Goal: Task Accomplishment & Management: Complete application form

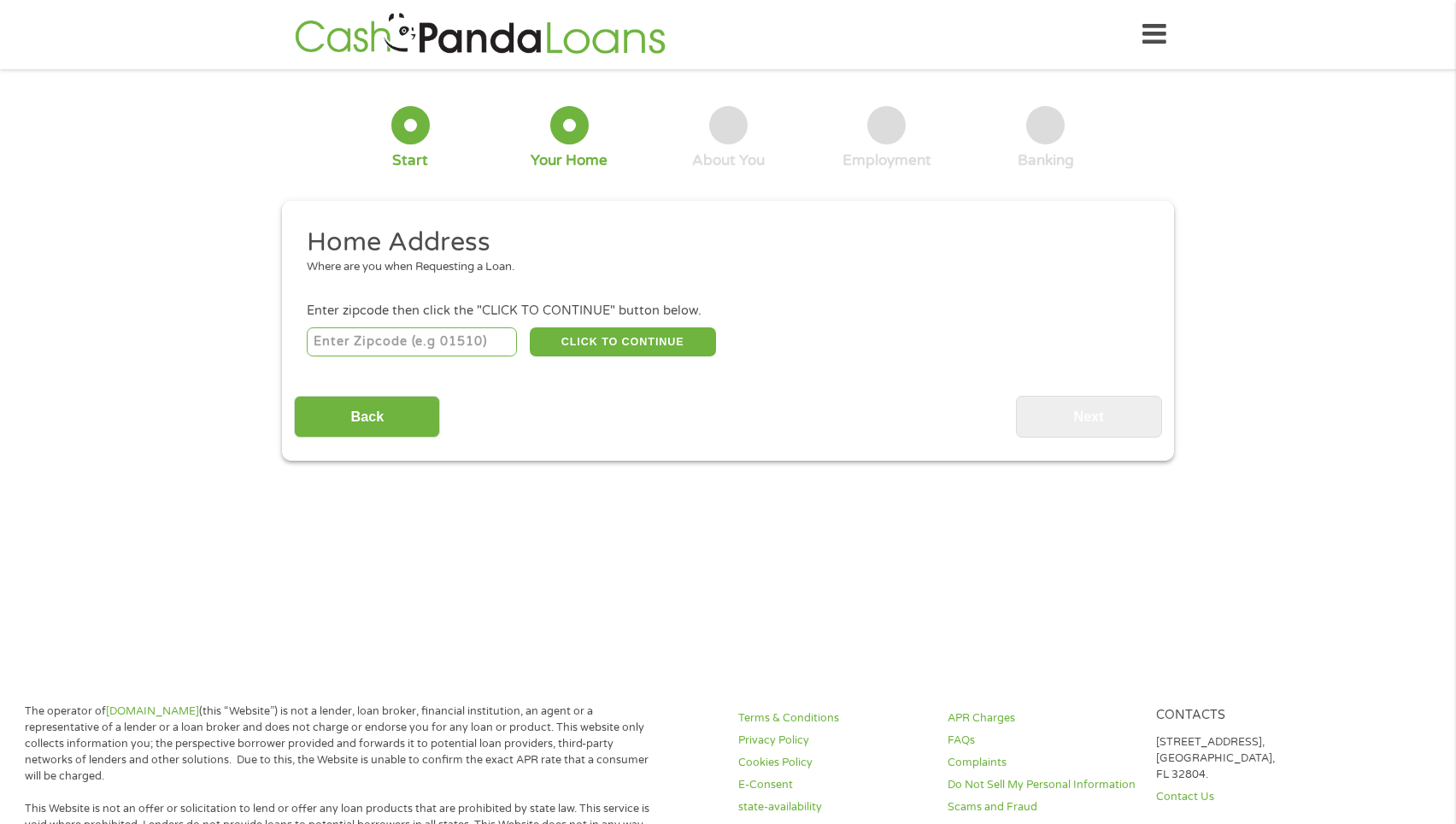
click at [441, 346] on input "number" at bounding box center [412, 342] width 211 height 29
type input "76131"
click at [572, 343] on button "CLICK TO CONTINUE" at bounding box center [623, 342] width 186 height 29
type input "76131"
type input "[GEOGRAPHIC_DATA]"
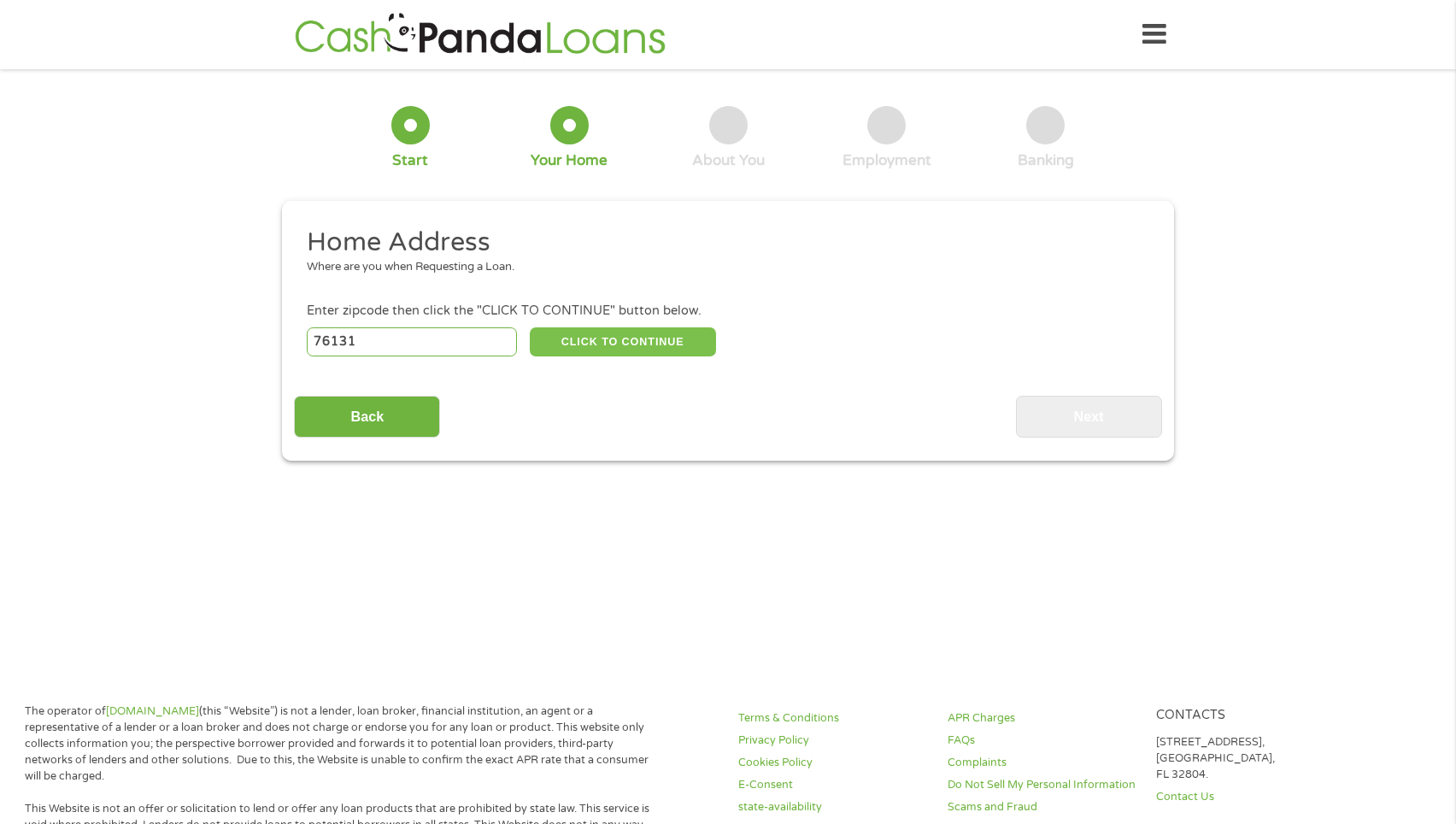
select select "[US_STATE]"
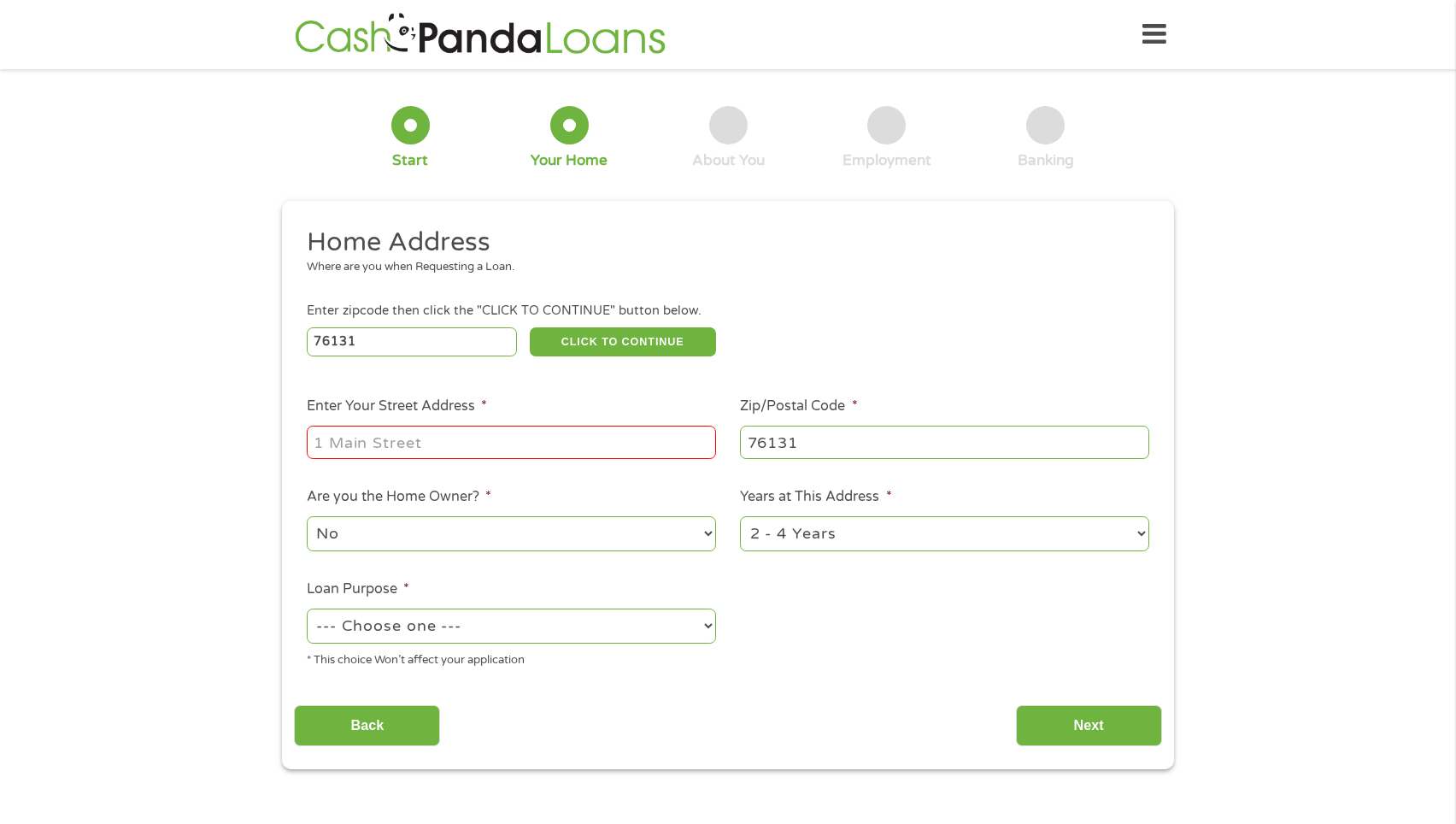
click at [388, 440] on input "Enter Your Street Address *" at bounding box center [511, 442] width 409 height 33
type input "[GEOGRAPHIC_DATA]"
click at [791, 545] on select "1 Year or less 1 - 2 Years 2 - 4 Years Over 4 Years" at bounding box center [944, 533] width 409 height 35
select select "24months"
click at [542, 637] on select "--- Choose one --- Pay Bills Debt Consolidation Home Improvement Major Purchase…" at bounding box center [511, 625] width 409 height 35
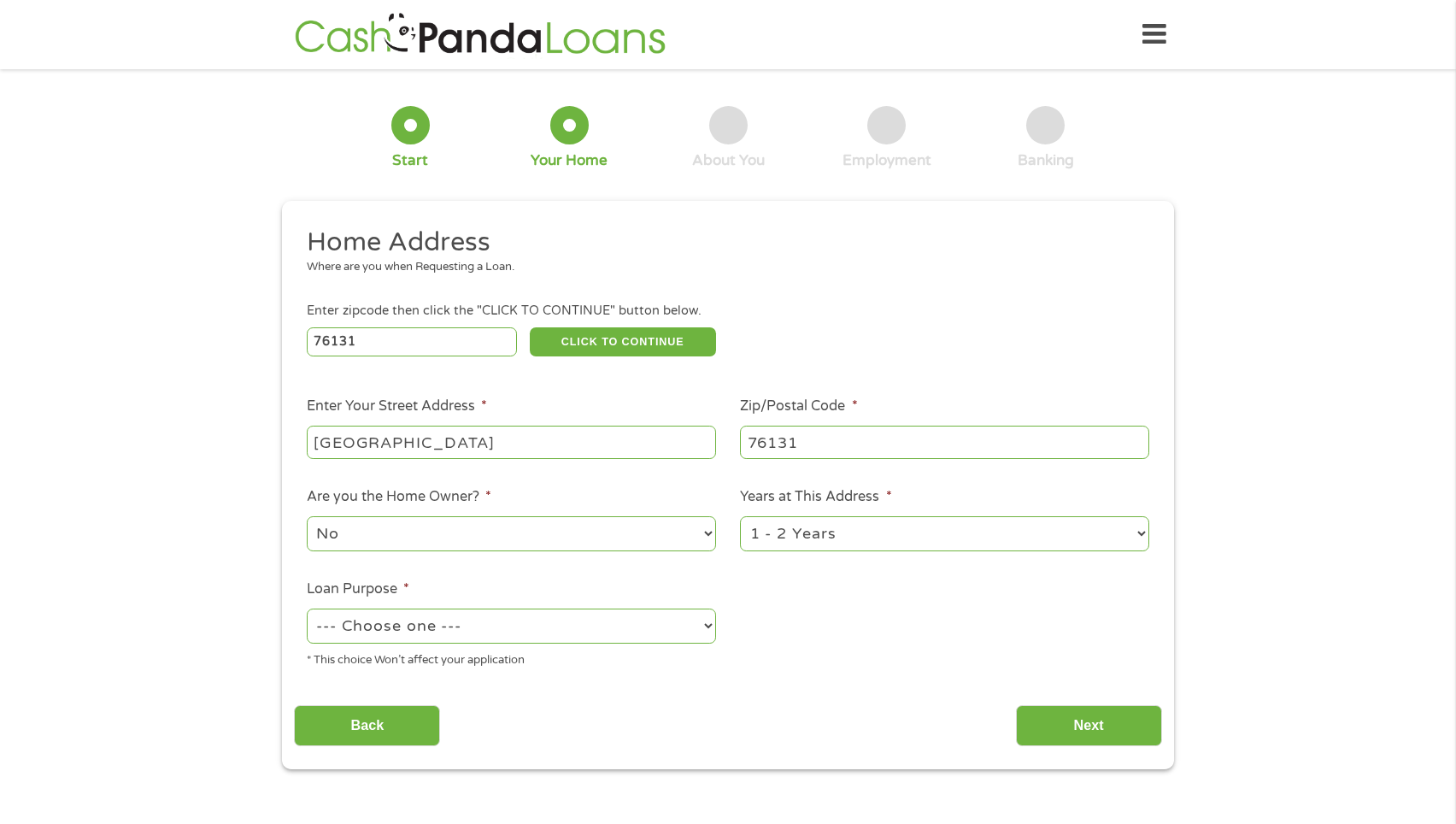
select select "shorttermcash"
click at [1065, 717] on input "Next" at bounding box center [1089, 726] width 146 height 42
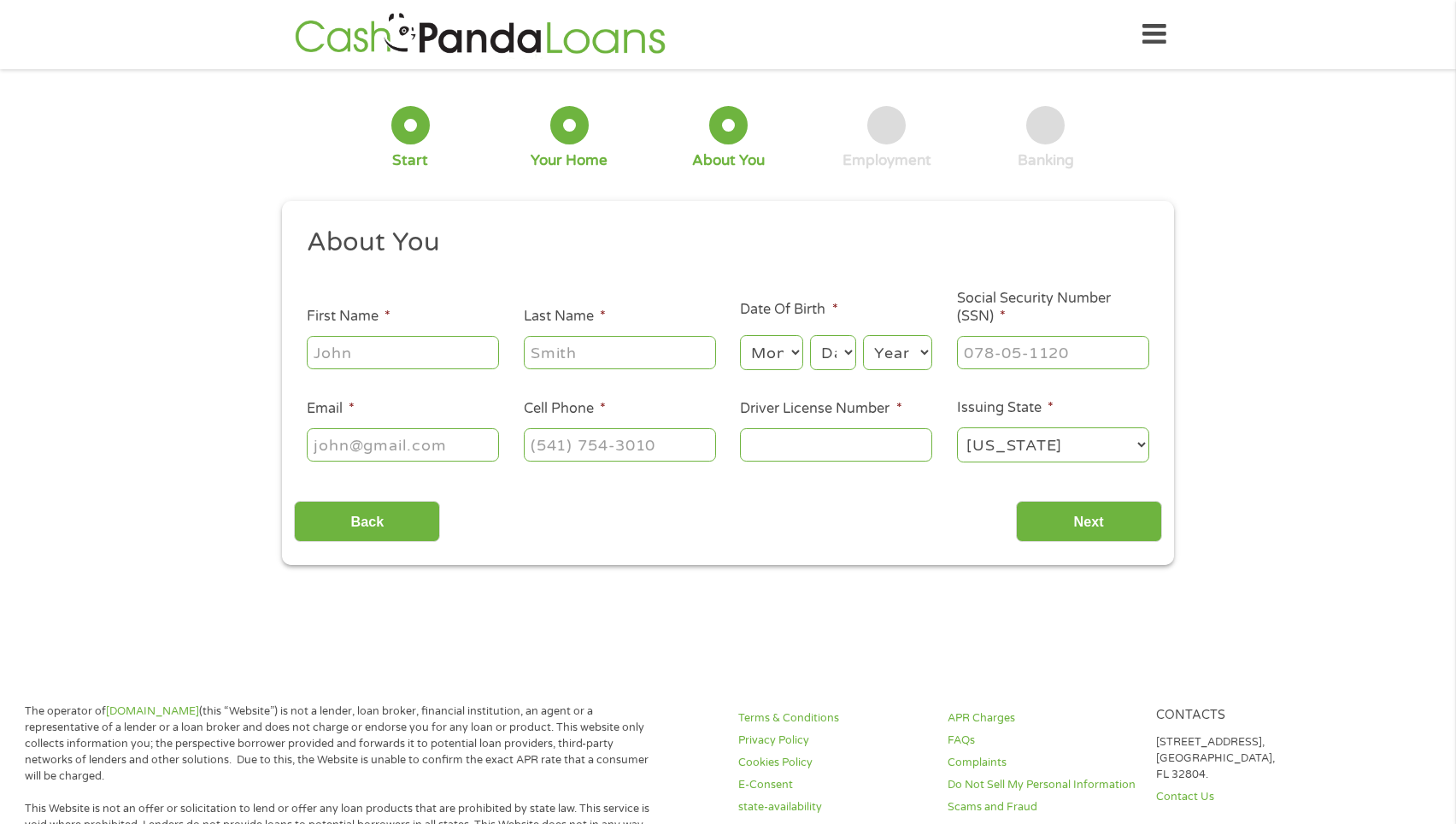
click at [397, 372] on ul "About You This field is hidden when viewing the form Title * --- Choose one ---…" at bounding box center [728, 351] width 868 height 252
click at [386, 355] on input "First Name *" at bounding box center [402, 352] width 193 height 33
type input "[PERSON_NAME]"
click at [555, 360] on input "Last Name *" at bounding box center [620, 352] width 193 height 33
type input "[PERSON_NAME]"
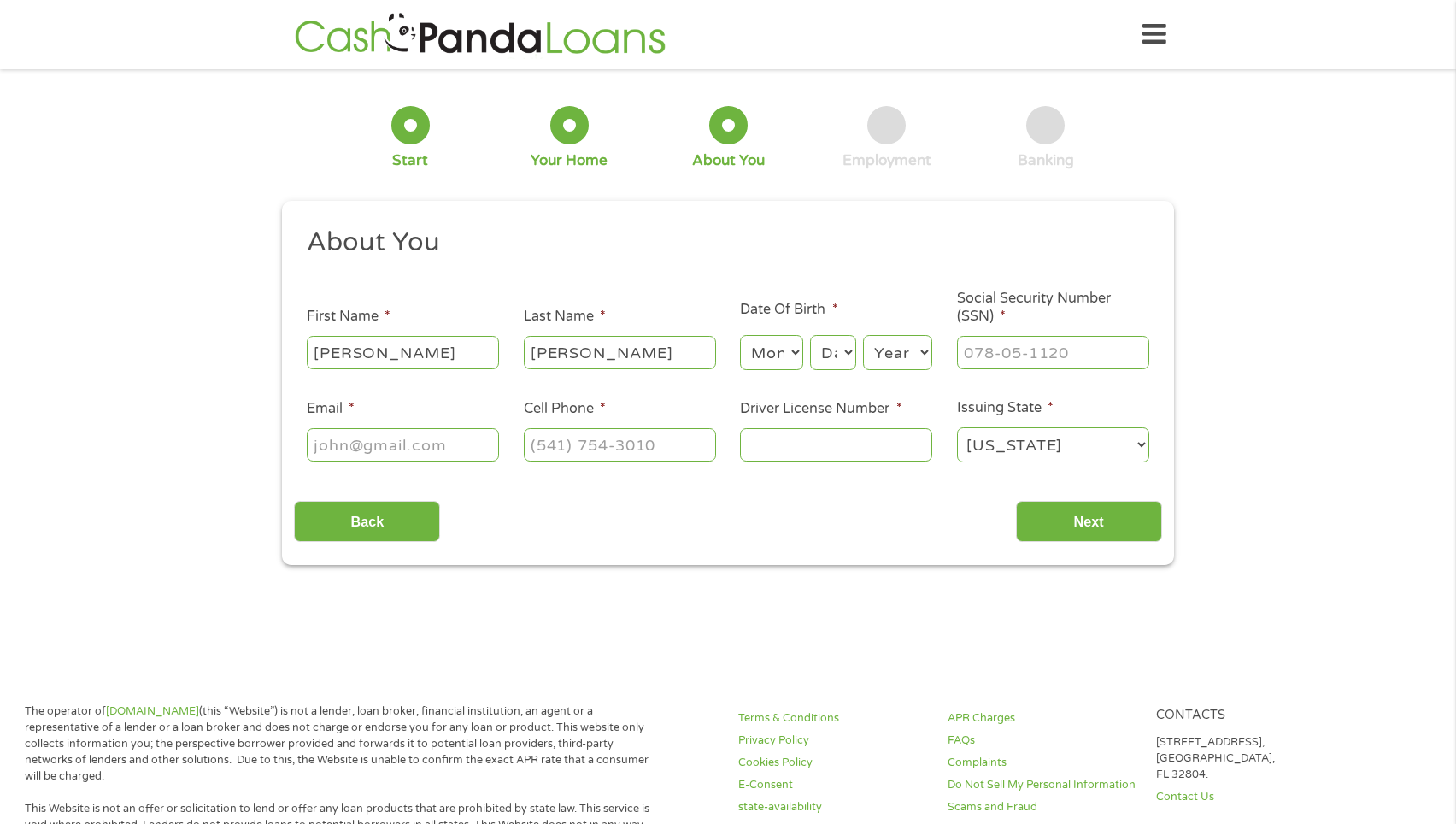
click at [782, 358] on select "Month 1 2 3 4 5 6 7 8 9 10 11 12" at bounding box center [771, 352] width 62 height 35
select select "1"
click at [829, 354] on select "Day 1 2 3 4 5 6 7 8 9 10 11 12 13 14 15 16 17 18 19 20 21 22 23 24 25 26 27 28 …" at bounding box center [832, 352] width 46 height 35
select select "22"
click at [914, 348] on select "Year [DATE] 2006 2005 2004 2003 2002 2001 2000 1999 1998 1997 1996 1995 1994 19…" at bounding box center [897, 352] width 70 height 35
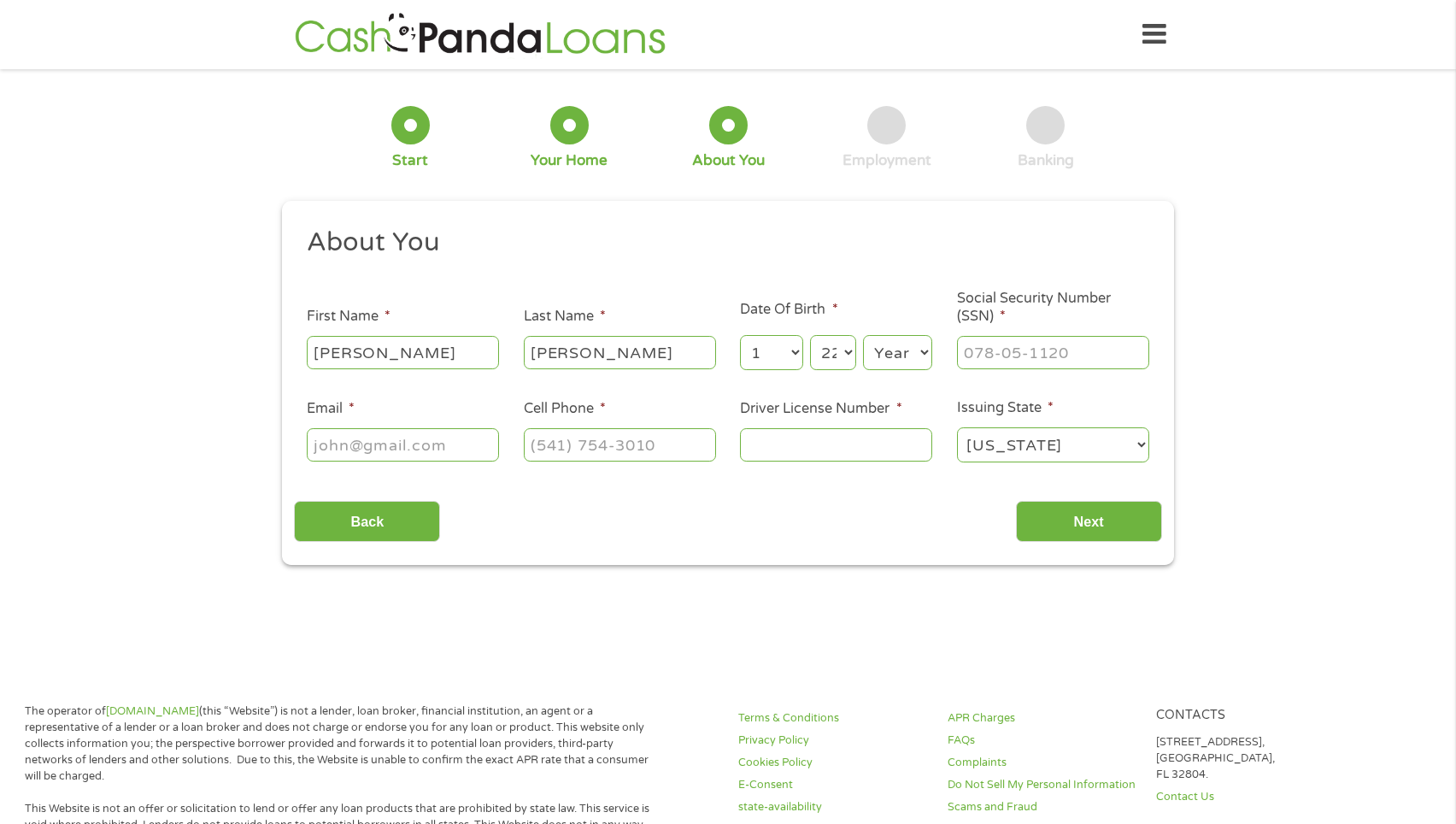
select select "1976"
click at [983, 354] on input "___-__-____" at bounding box center [1053, 352] width 193 height 33
type input "302-72-6701"
click at [341, 449] on input "Email *" at bounding box center [402, 445] width 193 height 33
type input "[EMAIL_ADDRESS][DOMAIN_NAME]"
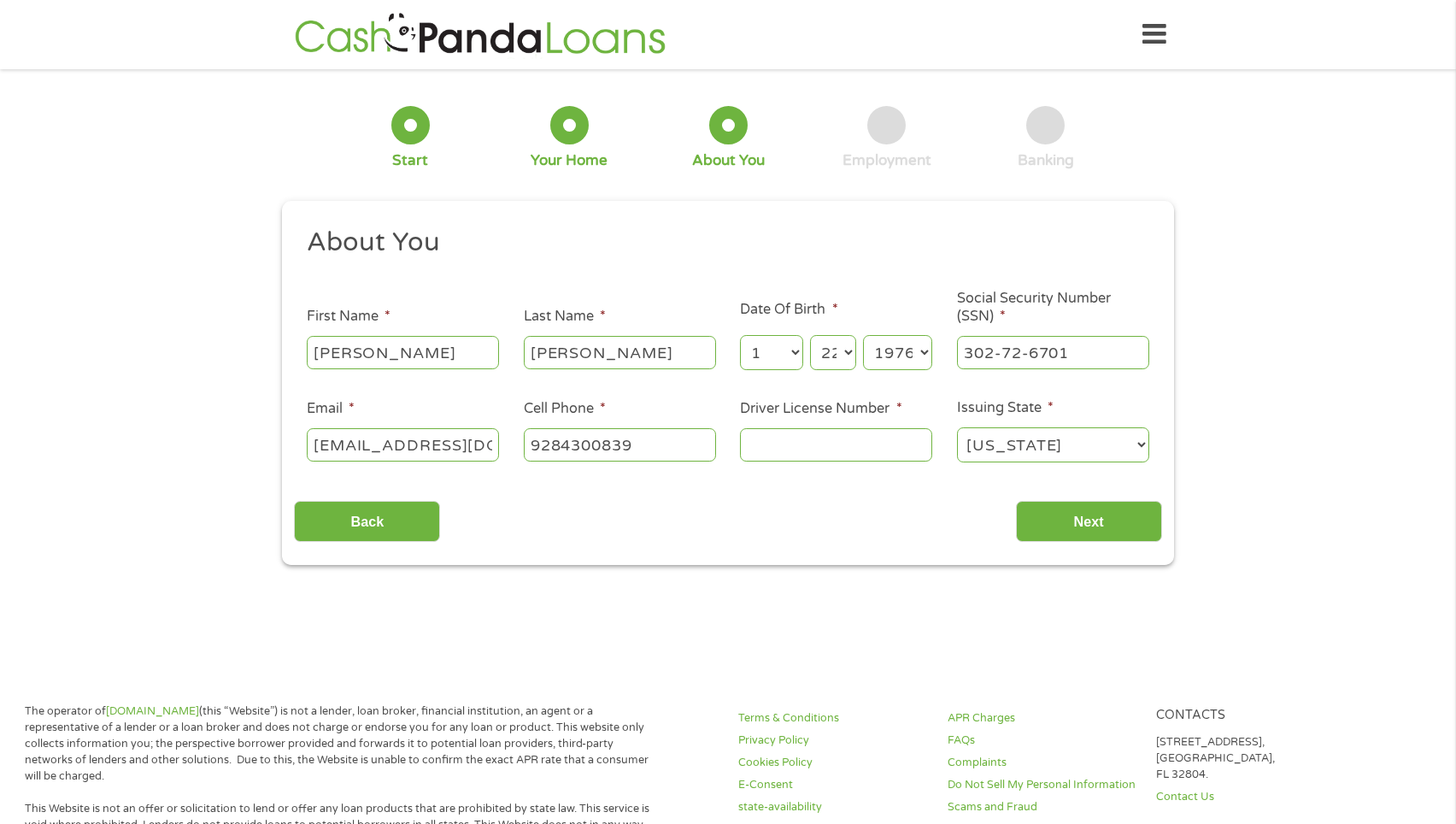
type input "[PHONE_NUMBER]"
click at [839, 445] on input "Driver License Number *" at bounding box center [836, 445] width 193 height 33
type input "T20172665"
click at [1019, 452] on select "[US_STATE] [US_STATE] [US_STATE] [US_STATE] [US_STATE] [US_STATE] [US_STATE] [U…" at bounding box center [1053, 445] width 193 height 35
select select "[US_STATE]"
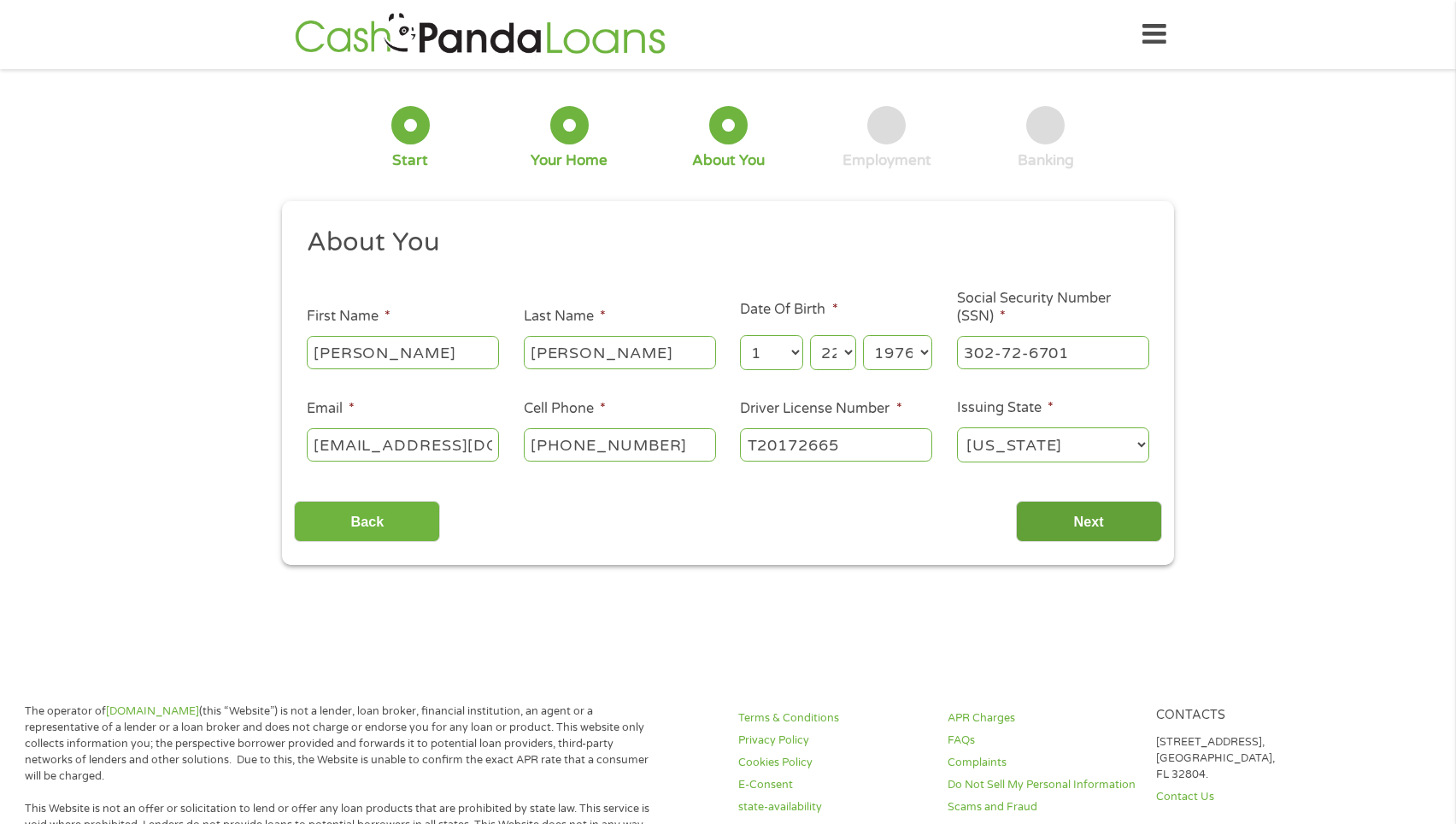
click at [1075, 512] on input "Next" at bounding box center [1089, 521] width 146 height 42
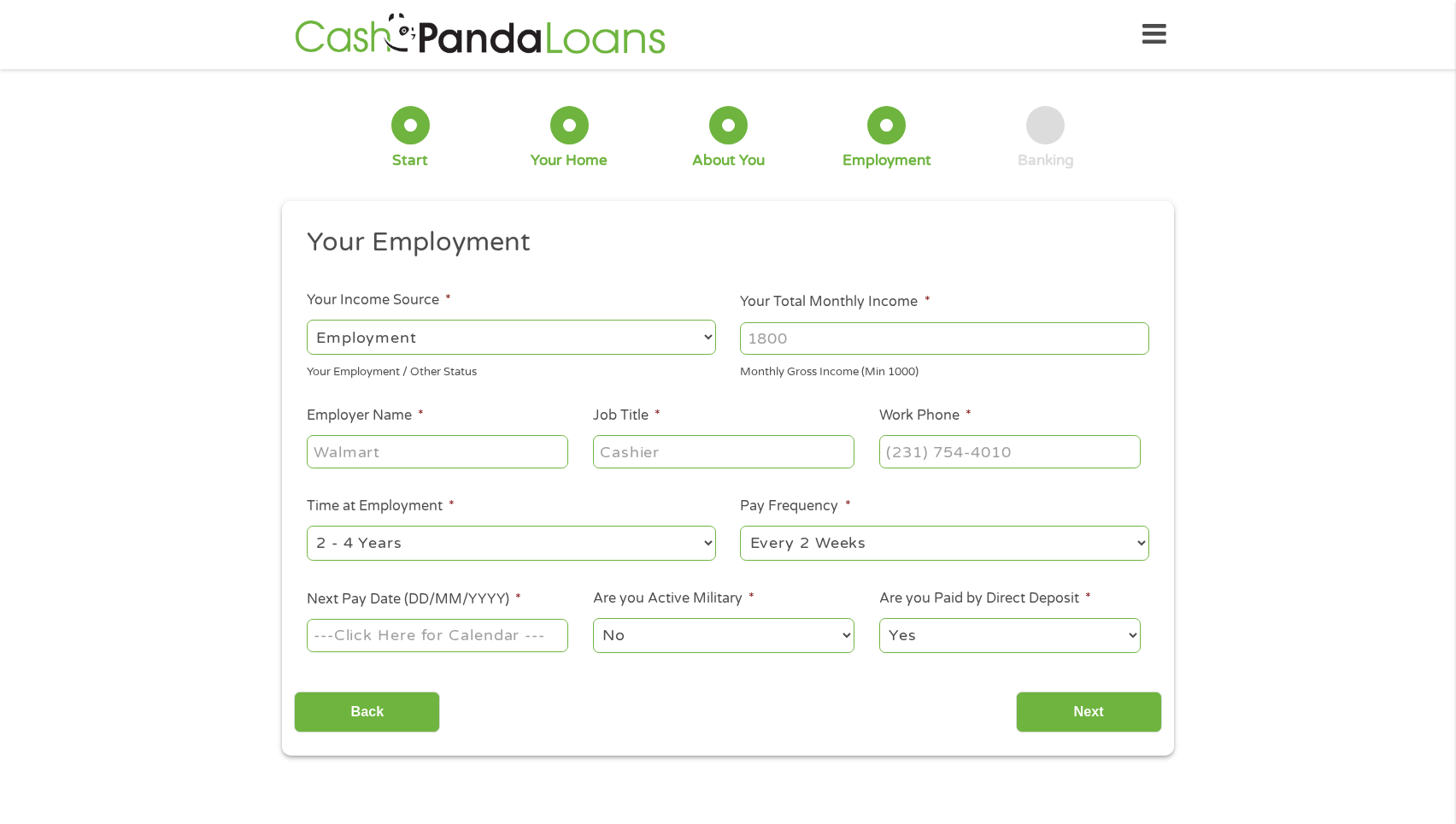
click at [584, 338] on select "--- Choose one --- Employment [DEMOGRAPHIC_DATA] Benefits" at bounding box center [511, 337] width 409 height 35
click at [803, 339] on input "Your Total Monthly Income *" at bounding box center [944, 339] width 409 height 33
type input "2200"
click at [333, 459] on input "Employer Name *" at bounding box center [437, 451] width 261 height 33
type input "Tutor Me"
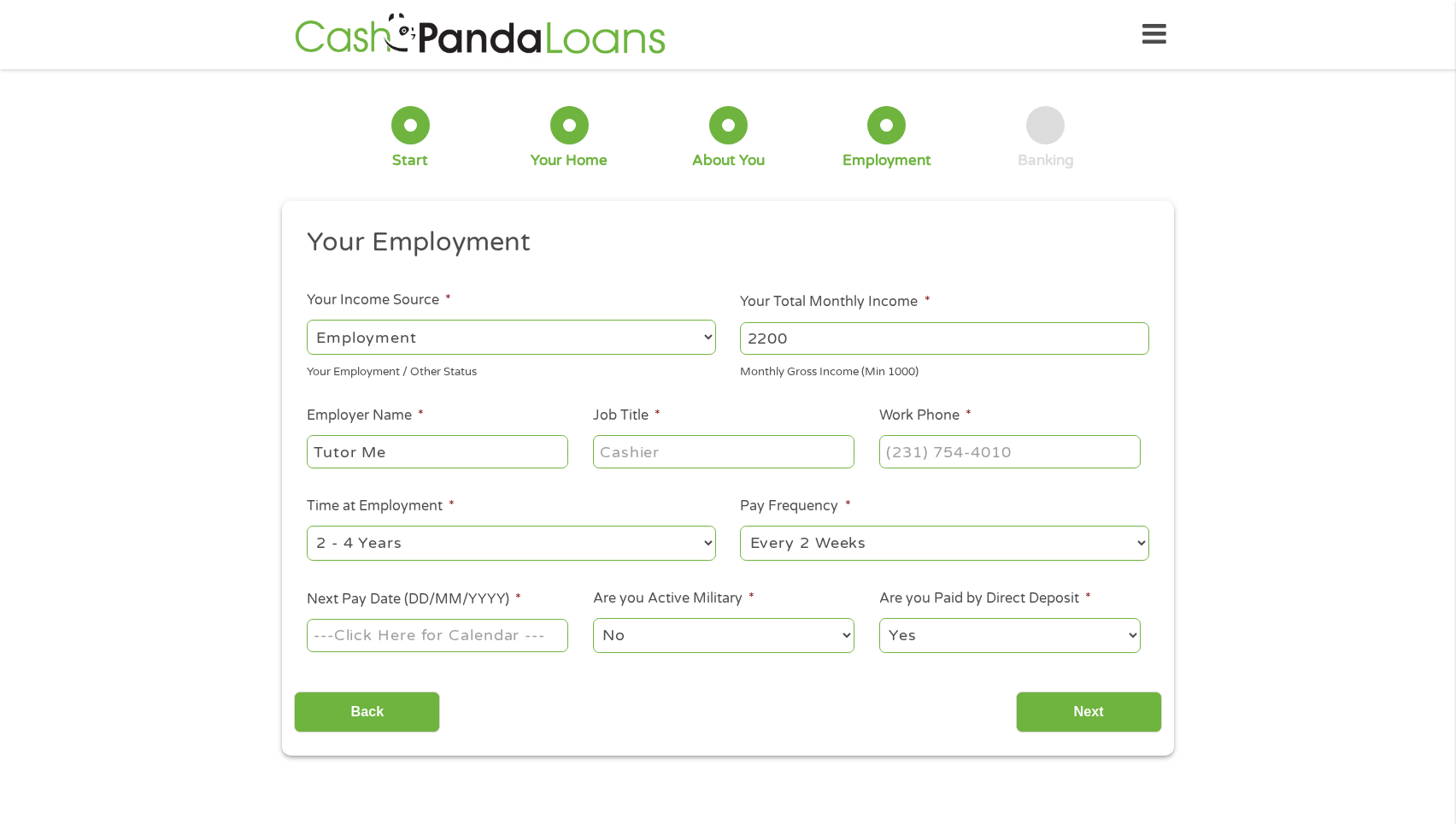
click at [658, 456] on input "Job Title *" at bounding box center [723, 451] width 261 height 33
type input "Tutor"
click at [916, 449] on input "(___) ___-____" at bounding box center [1010, 451] width 261 height 33
type input "[PHONE_NUMBER]"
click at [604, 547] on select "--- Choose one --- 1 Year or less 1 - 2 Years 2 - 4 Years Over 4 Years" at bounding box center [511, 543] width 409 height 35
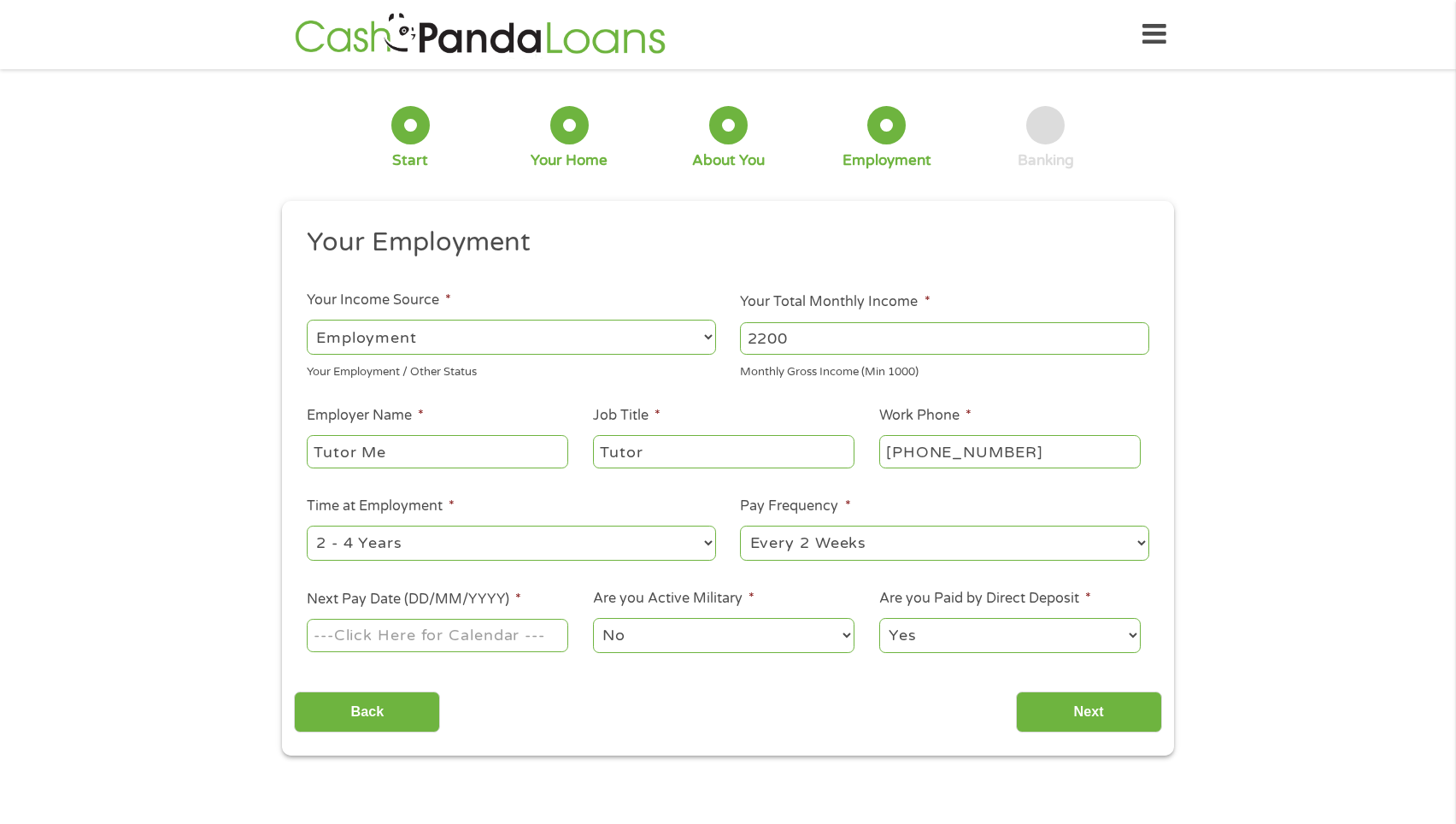
select select "24months"
click at [433, 647] on input "Next Pay Date (DD/MM/YYYY) *" at bounding box center [437, 635] width 261 height 33
type input "[DATE]"
click at [981, 630] on select "Yes No" at bounding box center [1010, 635] width 261 height 35
click at [1101, 721] on input "Next" at bounding box center [1089, 712] width 146 height 42
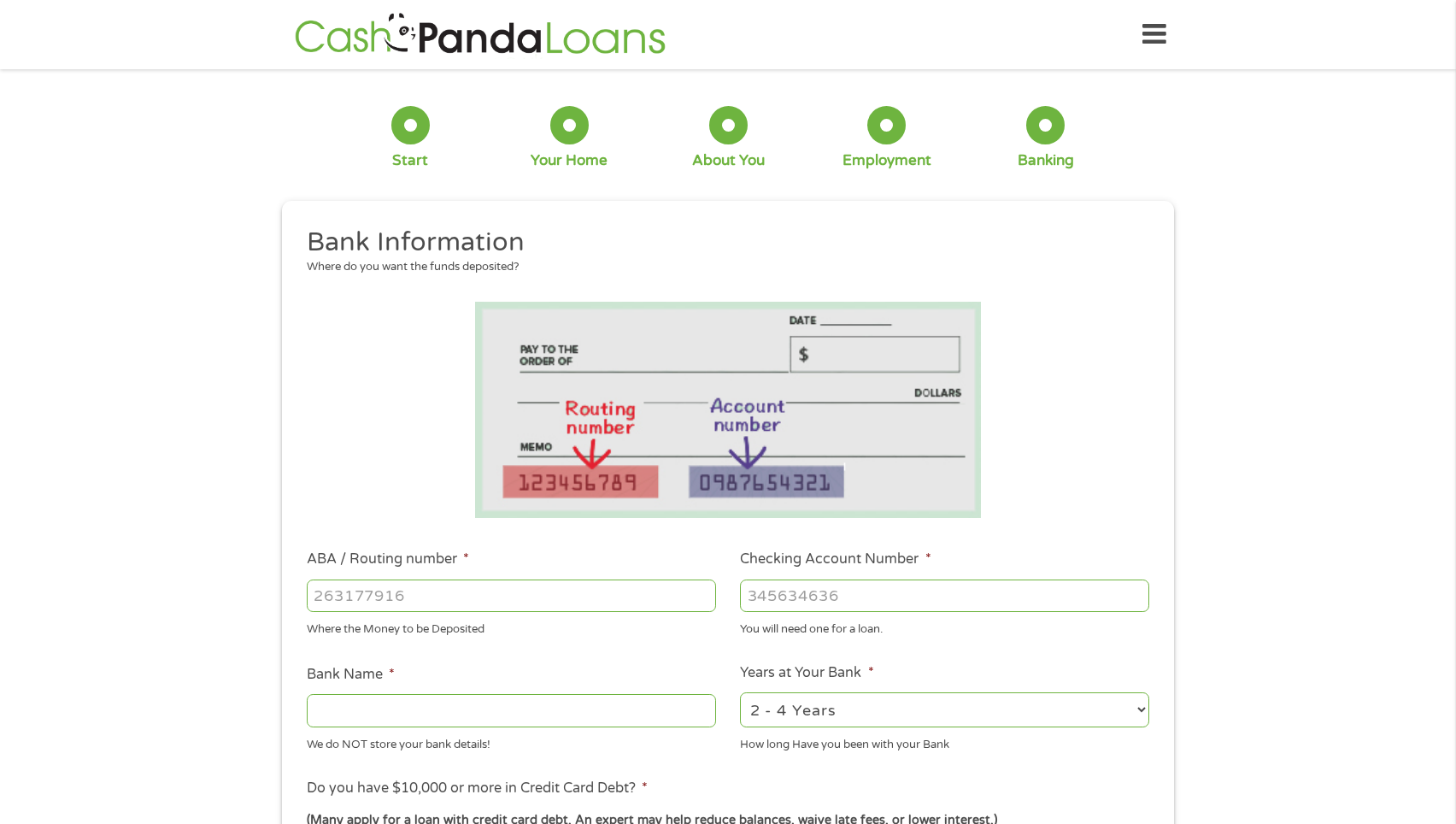
click at [382, 595] on input "ABA / Routing number *" at bounding box center [511, 595] width 409 height 33
type input "031101279"
type input "THE BANCORP BANK"
type input "031101279"
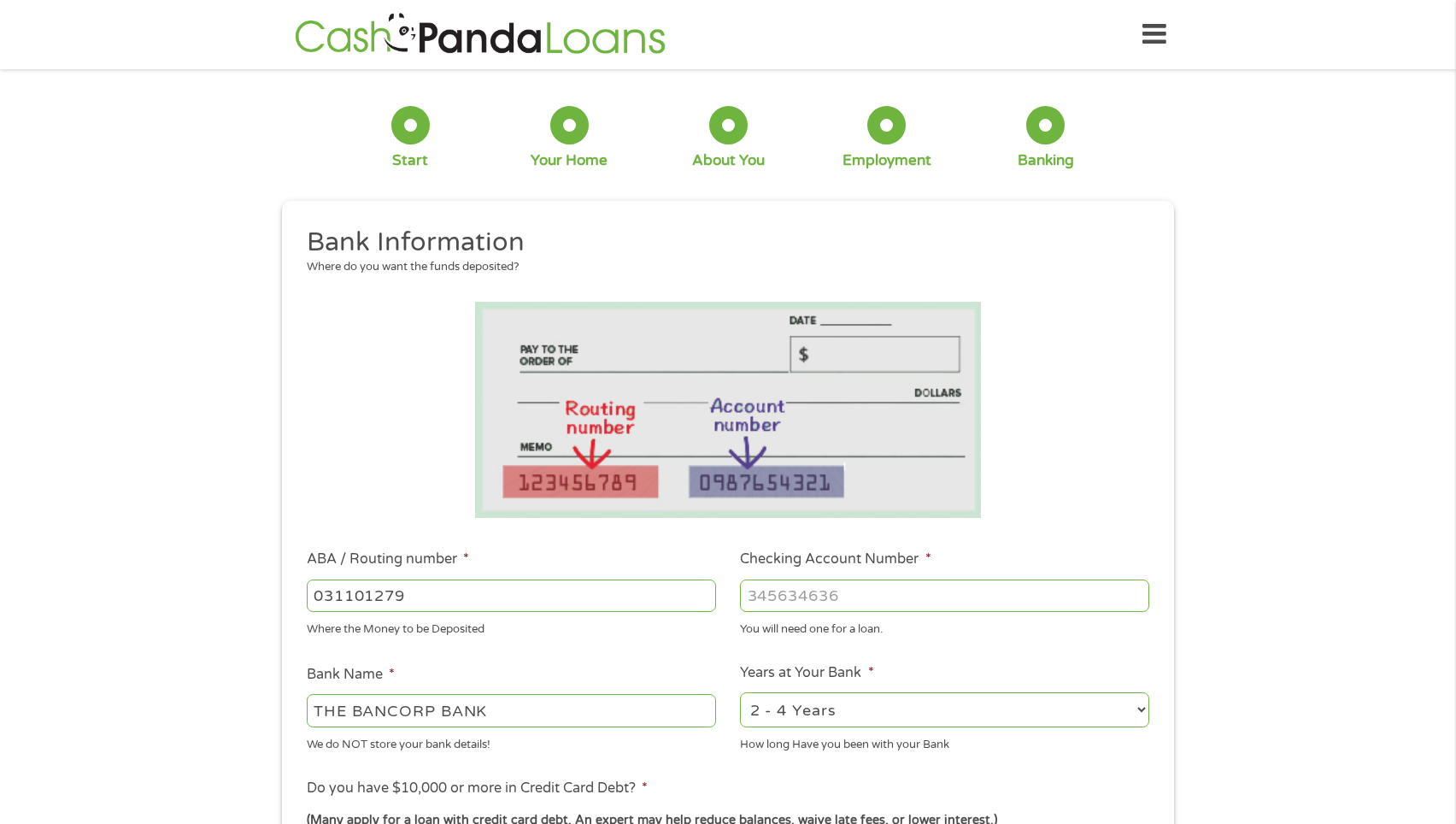
click at [845, 597] on input "Checking Account Number *" at bounding box center [944, 595] width 409 height 33
type input "389129785660"
click at [1182, 735] on div "1 Start 2 Your Home 3 About You 4 Employment 5 Banking 6 This field is hidden w…" at bounding box center [728, 623] width 923 height 1083
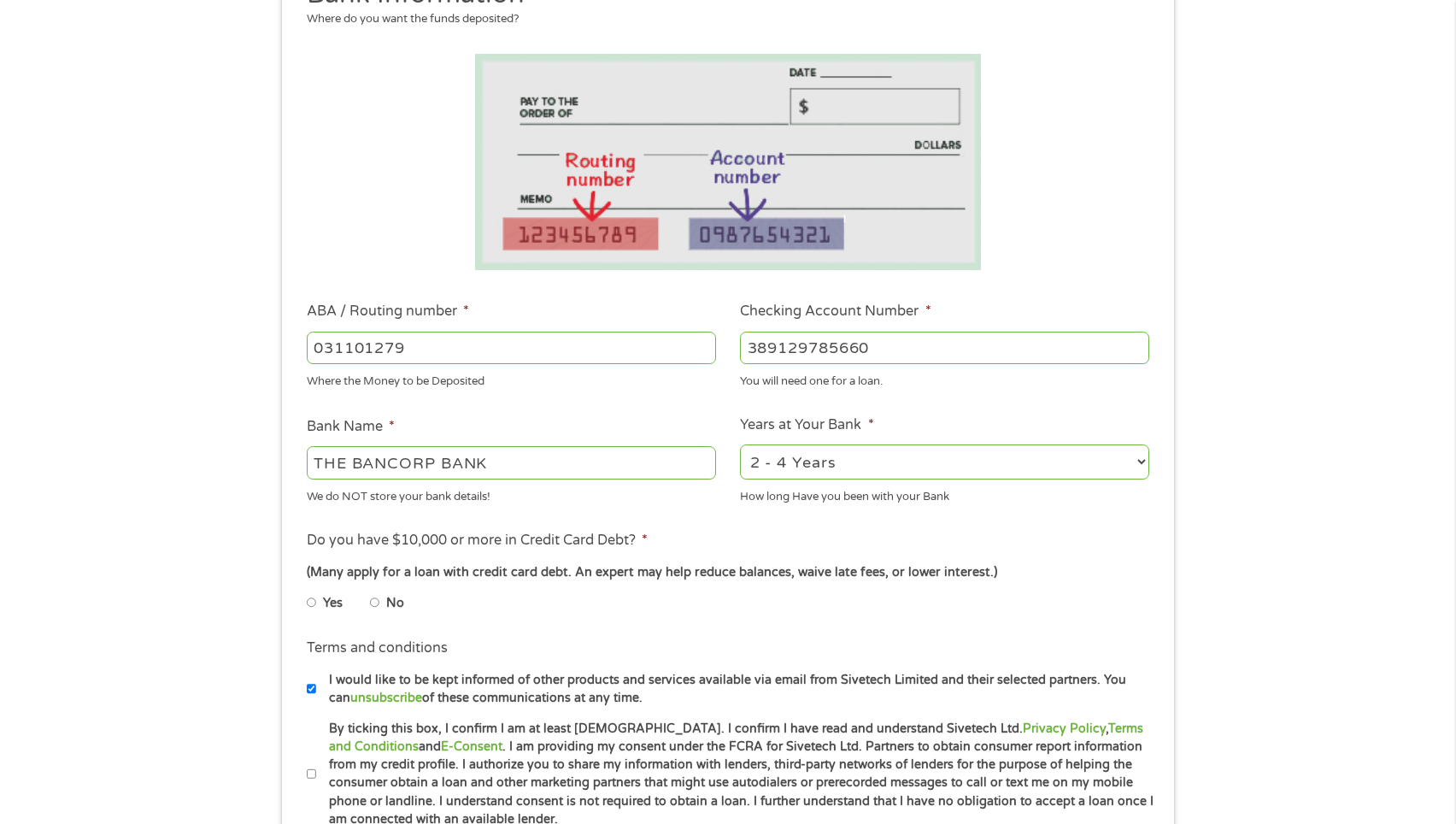
scroll to position [274, 0]
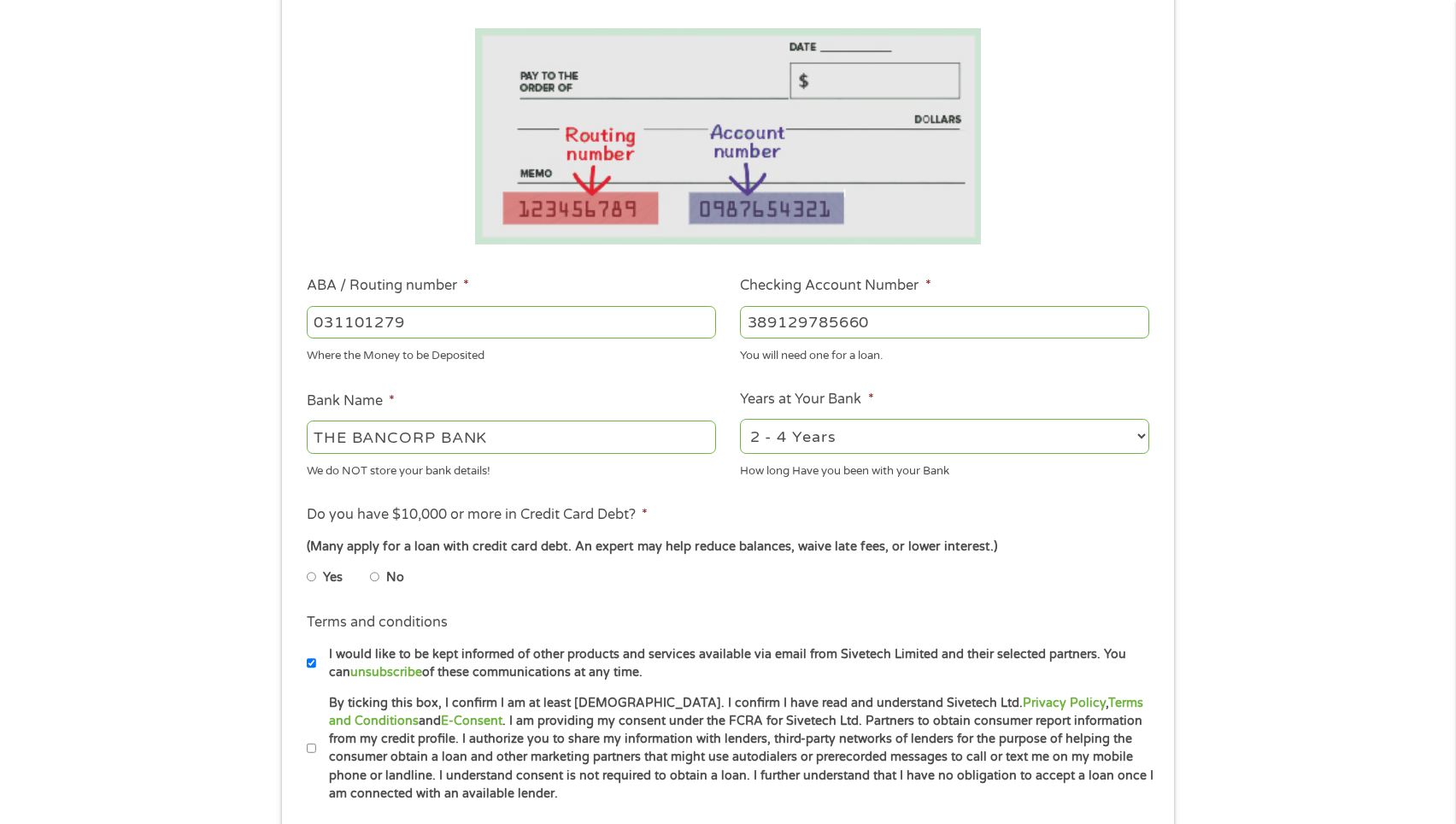
click at [374, 578] on input "No" at bounding box center [374, 576] width 10 height 27
radio input "true"
click at [309, 750] on input "By ticking this box, I confirm I am at least [DEMOGRAPHIC_DATA]. I confirm I ha…" at bounding box center [311, 748] width 10 height 27
checkbox input "true"
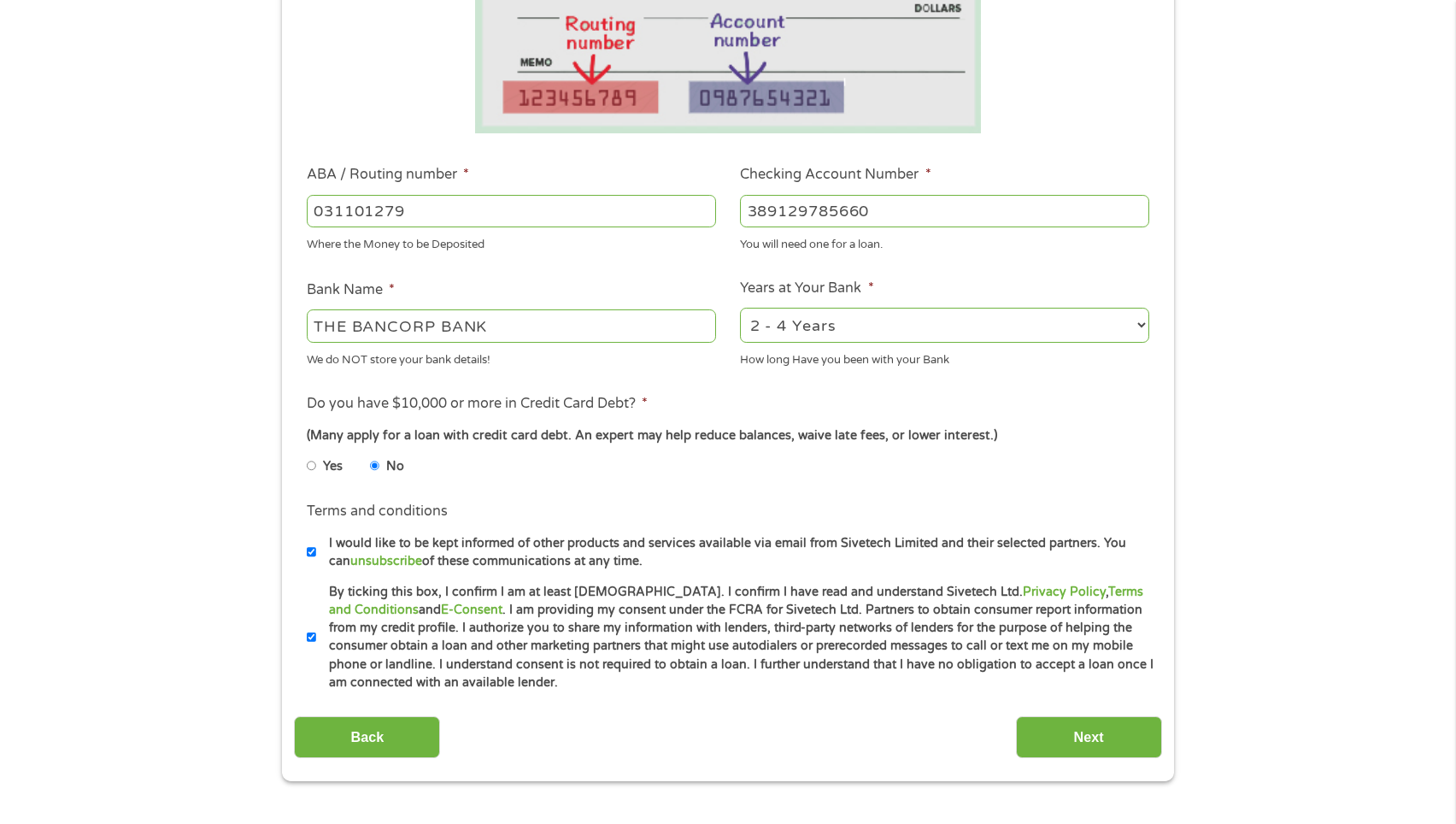
scroll to position [445, 0]
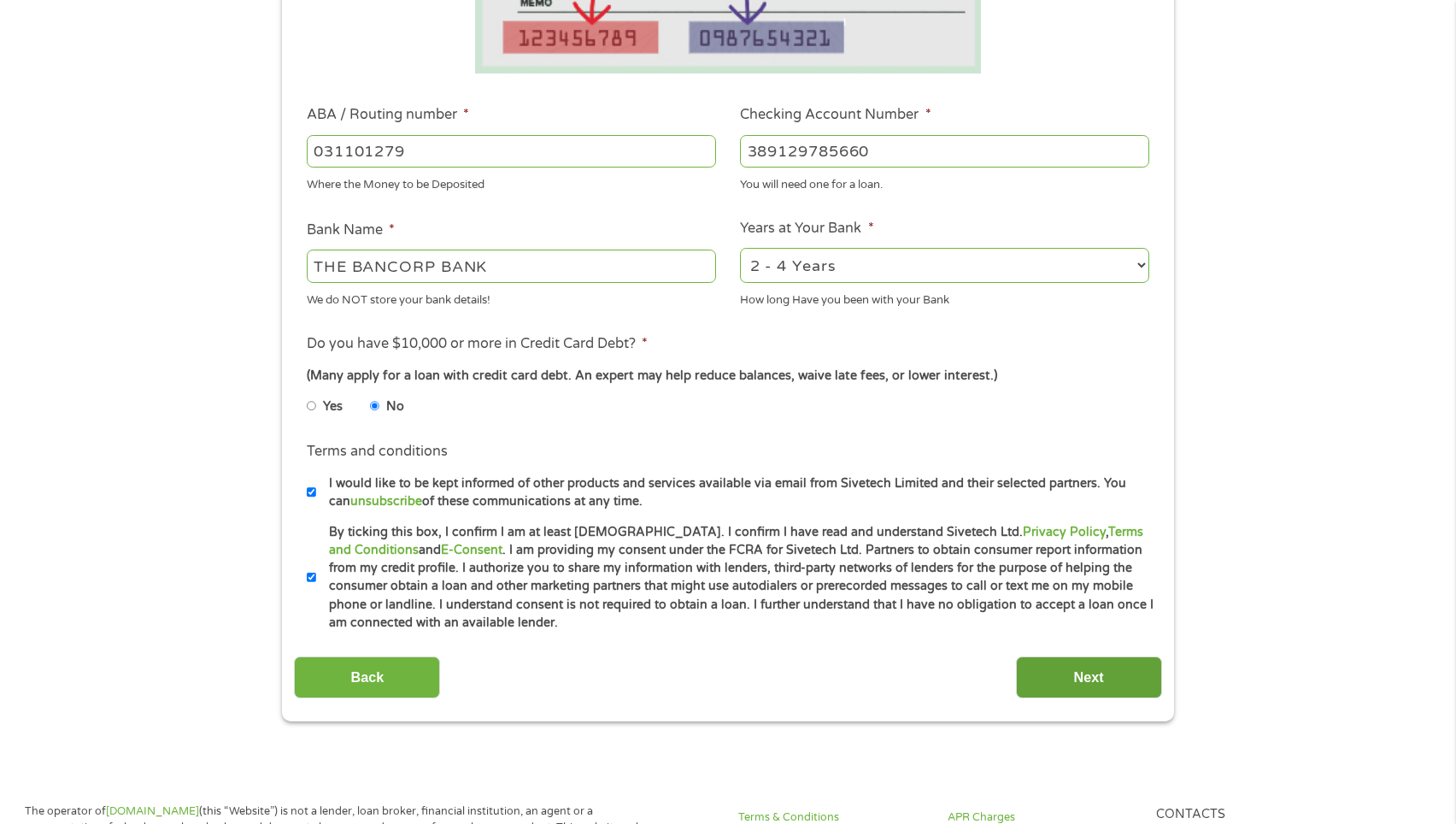
click at [1066, 690] on input "Next" at bounding box center [1089, 677] width 146 height 42
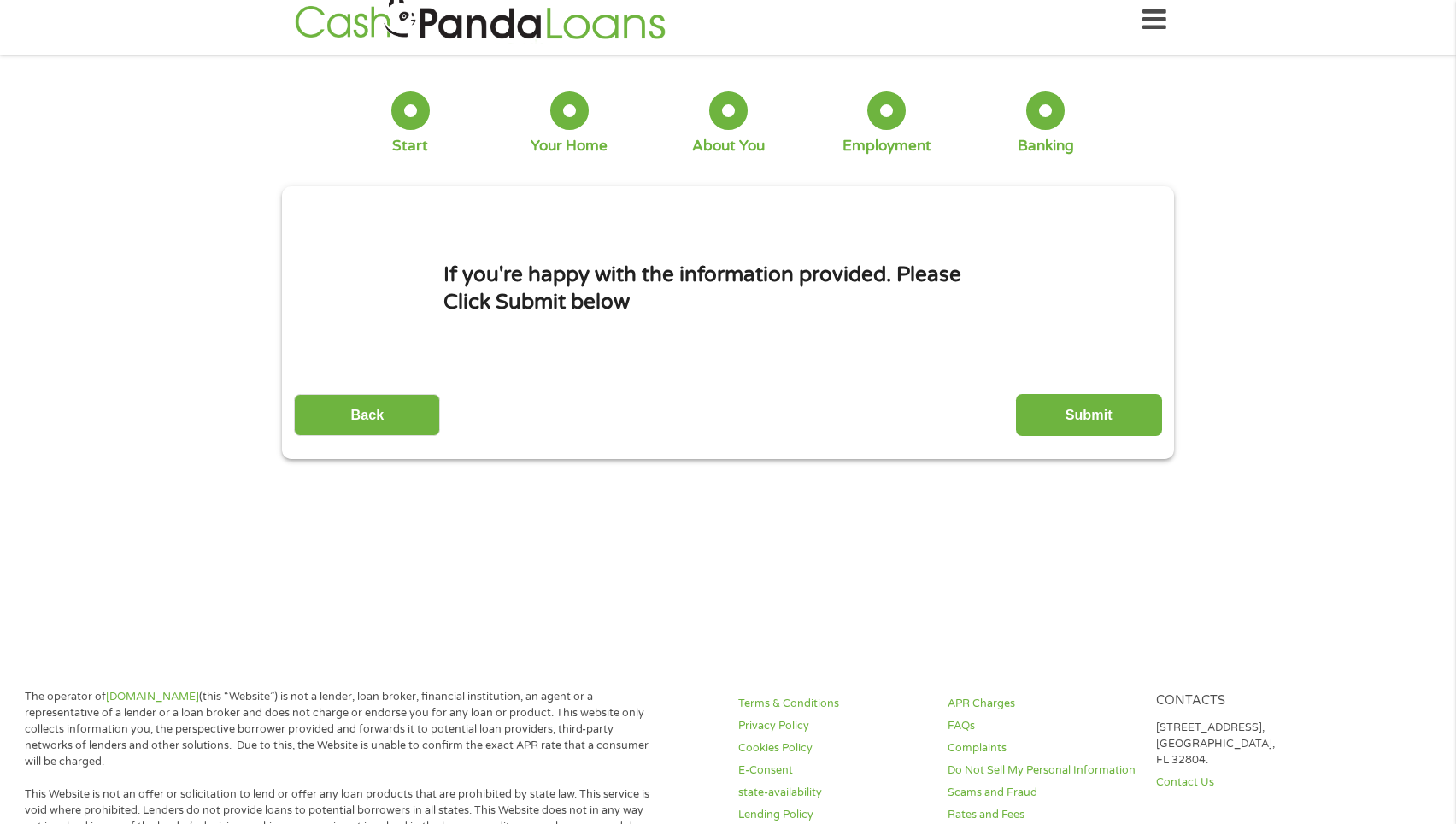
scroll to position [0, 0]
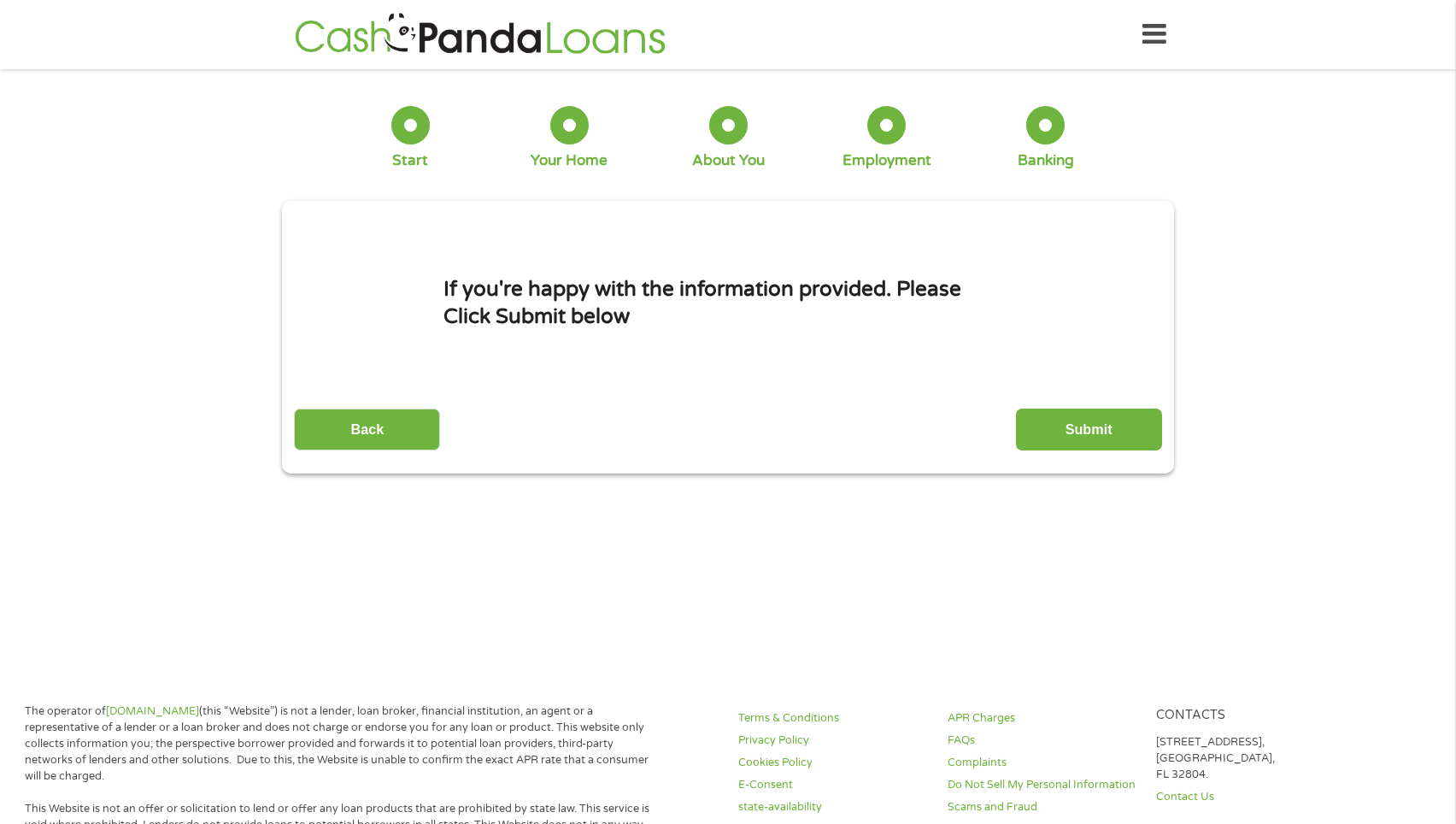
click at [1089, 432] on input "Submit" at bounding box center [1089, 429] width 146 height 42
